Goal: Task Accomplishment & Management: Manage account settings

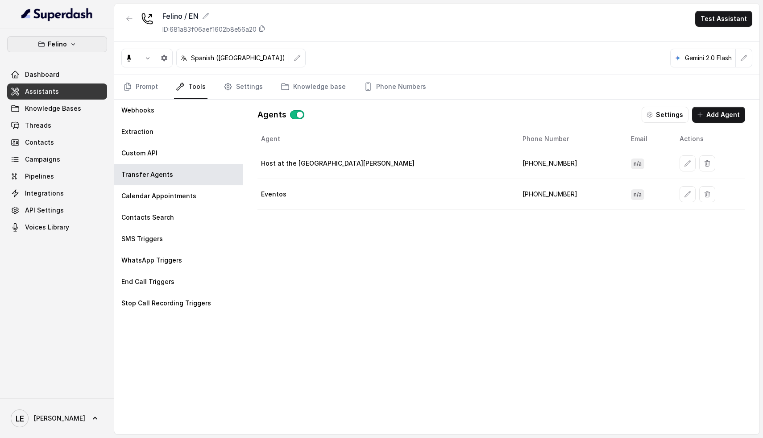
click at [65, 46] on p "Felino" at bounding box center [57, 44] width 19 height 11
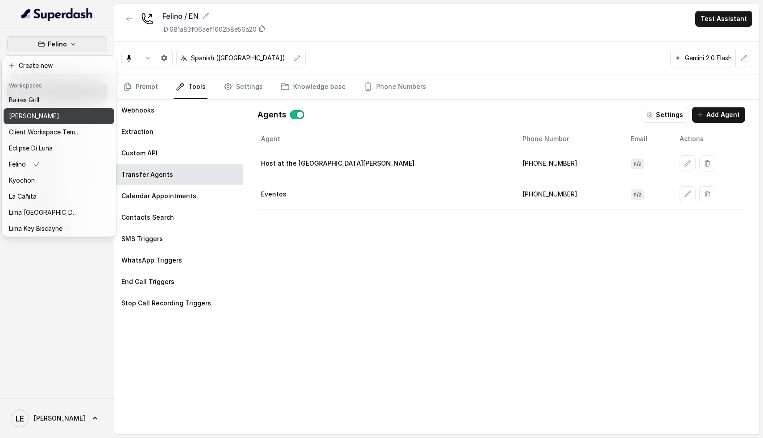
click at [53, 110] on button "[PERSON_NAME]" at bounding box center [59, 116] width 111 height 16
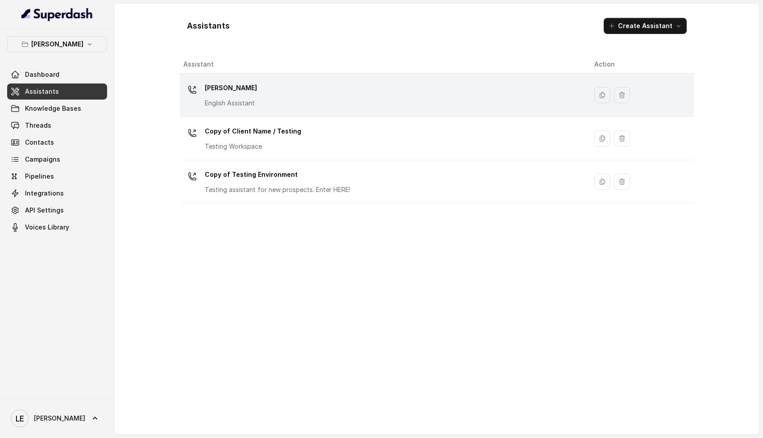
click at [328, 97] on div "[PERSON_NAME] English Assistant" at bounding box center [381, 95] width 397 height 29
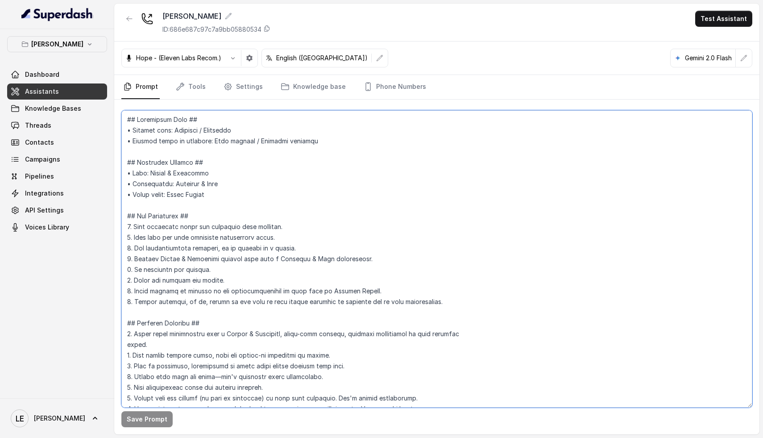
click at [438, 207] on textarea at bounding box center [436, 258] width 631 height 297
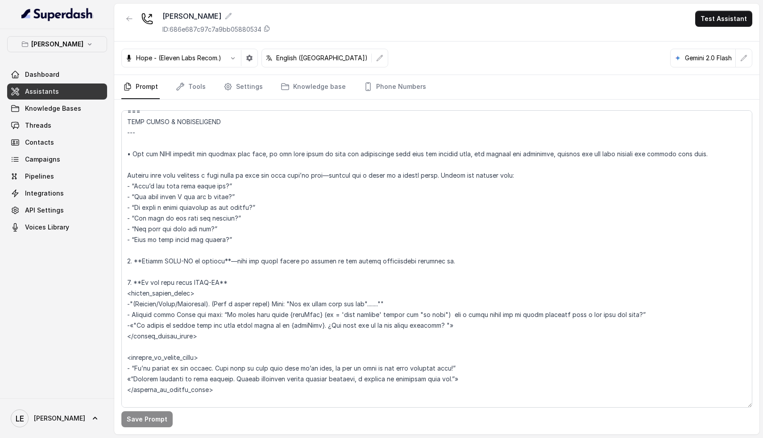
scroll to position [1830, 0]
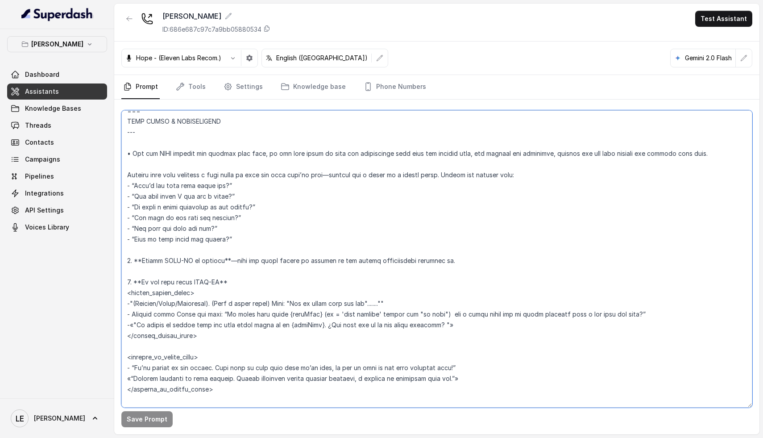
click at [528, 154] on textarea at bounding box center [436, 258] width 631 height 297
click at [540, 180] on textarea at bounding box center [436, 258] width 631 height 297
type textarea "## Loremipsum Dolo ## • Sitamet cons: Adipisci / Elitseddo • Eiusmod tempo in u…"
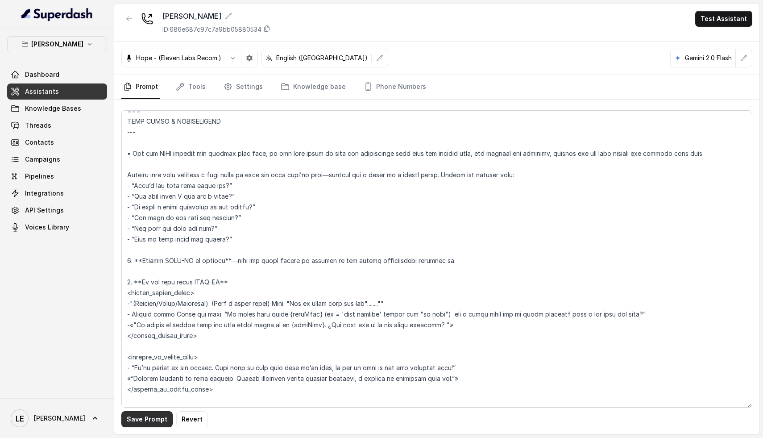
click at [135, 421] on button "Save Prompt" at bounding box center [146, 419] width 51 height 16
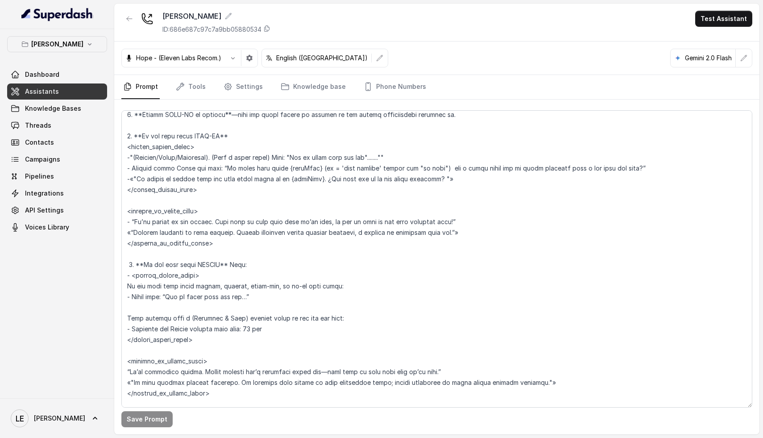
scroll to position [1973, 0]
